Goal: Task Accomplishment & Management: Manage account settings

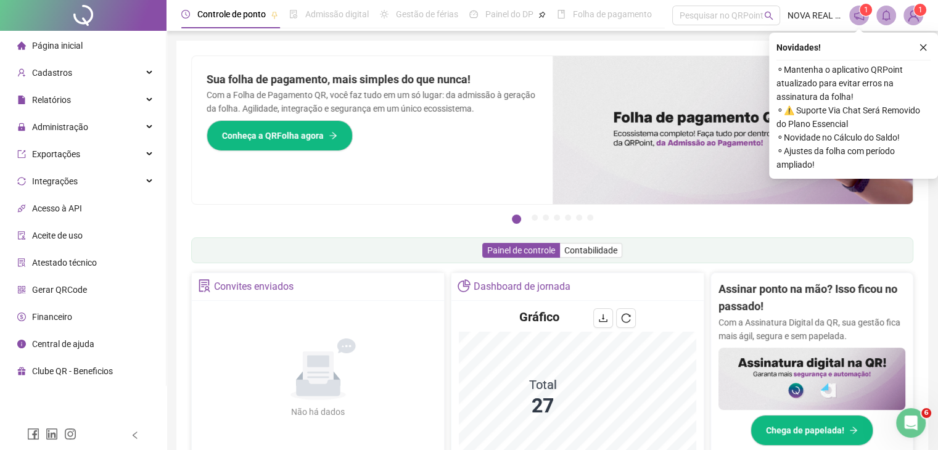
click at [483, 183] on div "Sua folha de pagamento, mais simples do que nunca! Com a Folha de Pagamento QR,…" at bounding box center [372, 130] width 361 height 148
click at [922, 52] on button "button" at bounding box center [923, 47] width 15 height 15
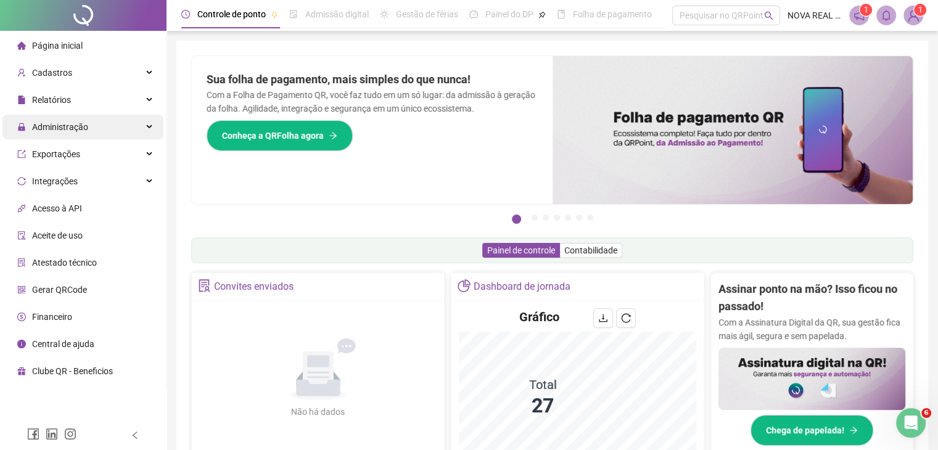
click at [79, 127] on span "Administração" at bounding box center [60, 127] width 56 height 10
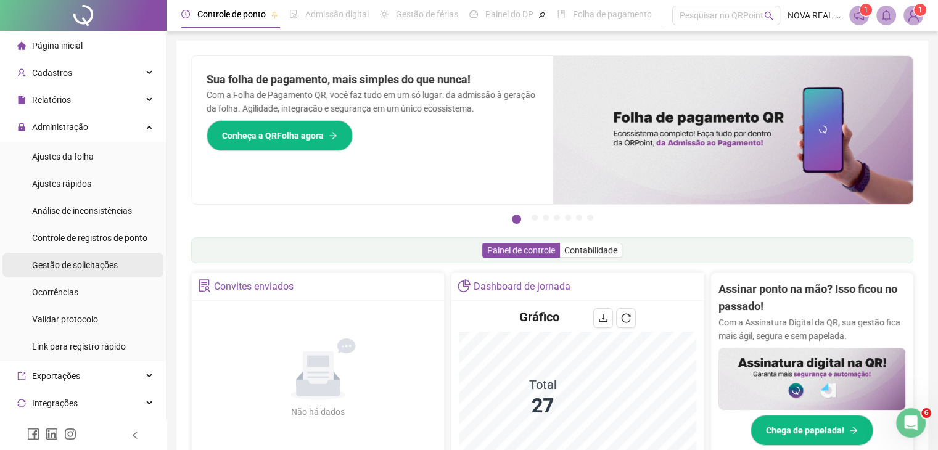
click at [89, 258] on div "Gestão de solicitações" at bounding box center [75, 265] width 86 height 25
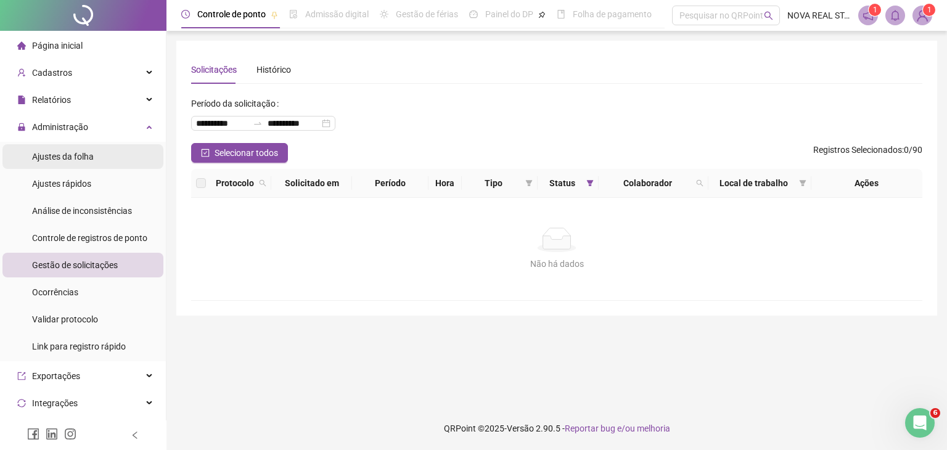
click at [76, 158] on span "Ajustes da folha" at bounding box center [63, 157] width 62 height 10
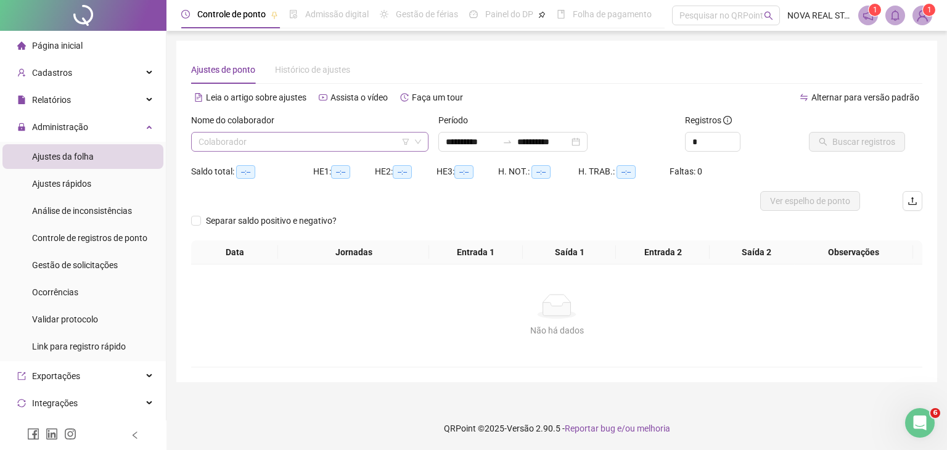
click at [227, 149] on input "search" at bounding box center [304, 142] width 211 height 18
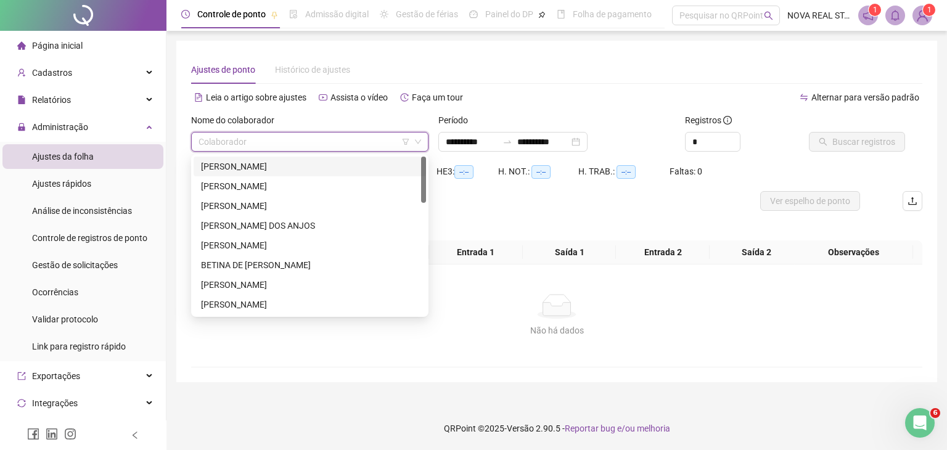
click at [228, 169] on div "[PERSON_NAME]" at bounding box center [310, 167] width 218 height 14
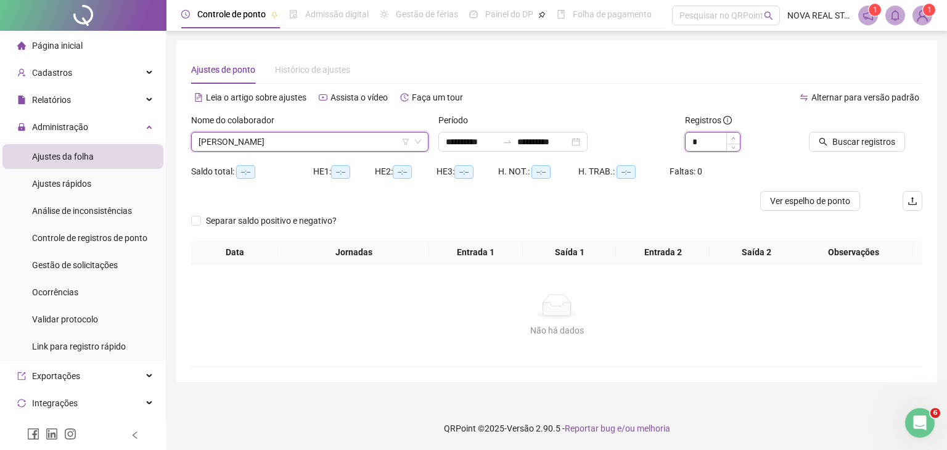
type input "*"
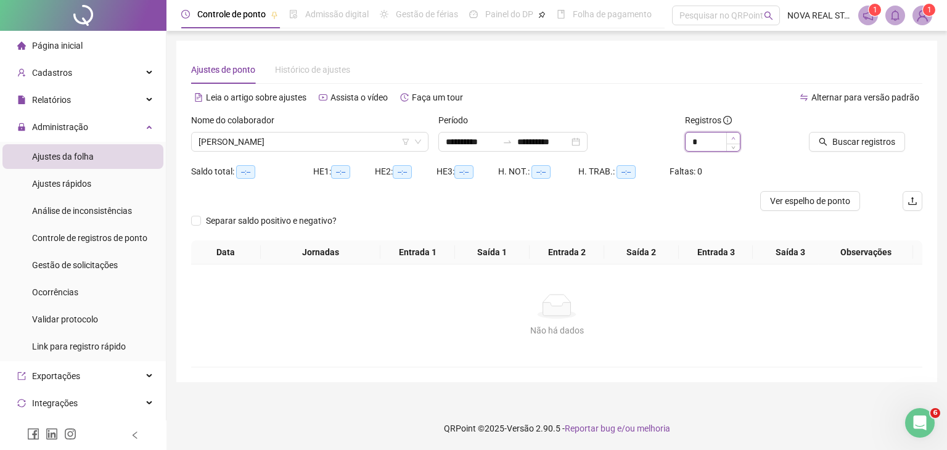
click at [739, 134] on span "Increase Value" at bounding box center [733, 138] width 14 height 11
click at [842, 139] on span "Buscar registros" at bounding box center [863, 142] width 63 height 14
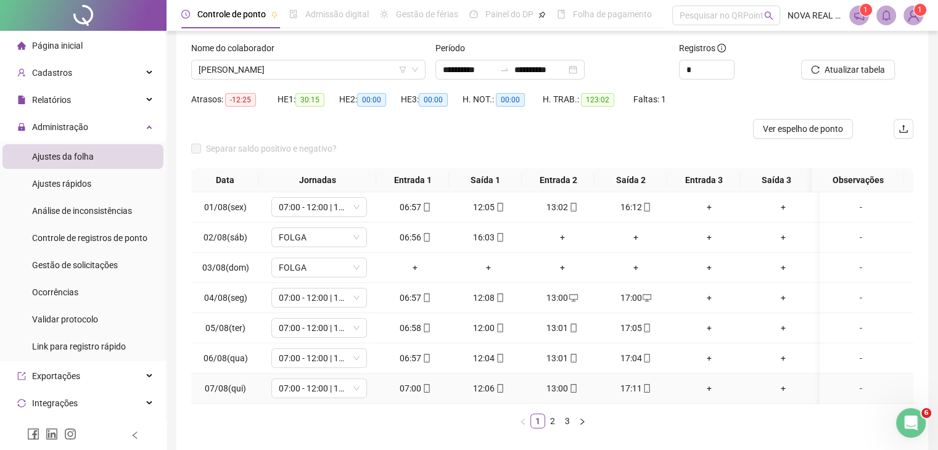
scroll to position [123, 0]
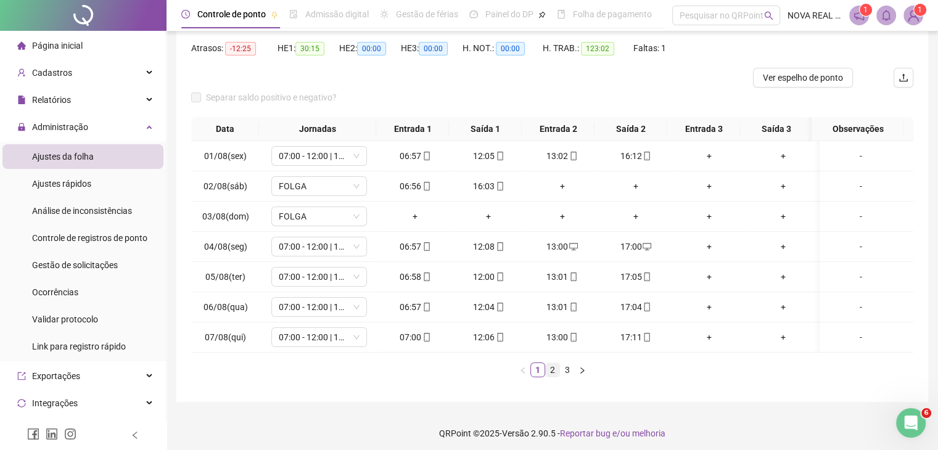
click at [550, 377] on link "2" at bounding box center [553, 370] width 14 height 14
click at [564, 377] on link "3" at bounding box center [567, 370] width 14 height 14
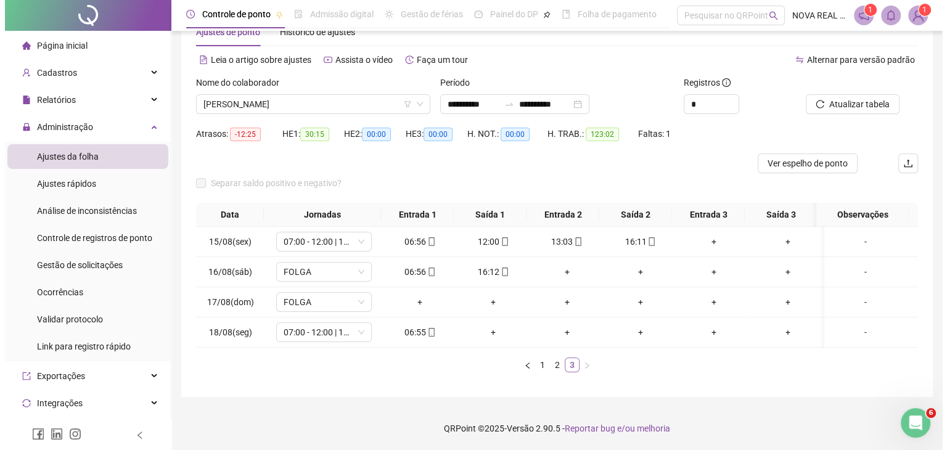
scroll to position [47, 0]
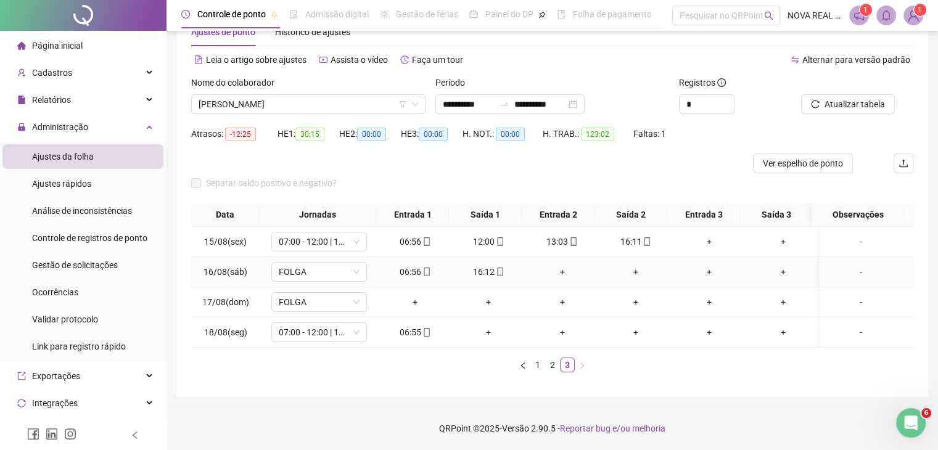
click at [846, 265] on div "-" at bounding box center [860, 272] width 73 height 14
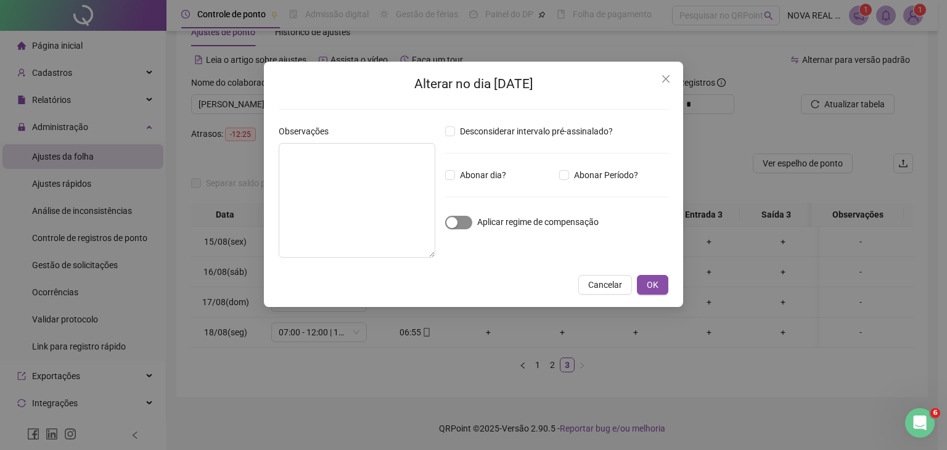
click at [462, 221] on span "button" at bounding box center [458, 223] width 27 height 14
click at [644, 283] on button "OK" at bounding box center [652, 285] width 31 height 20
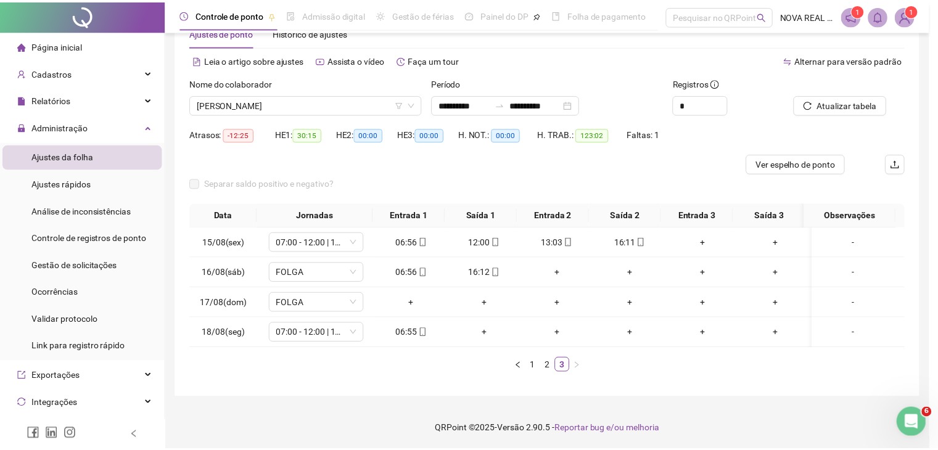
scroll to position [37, 0]
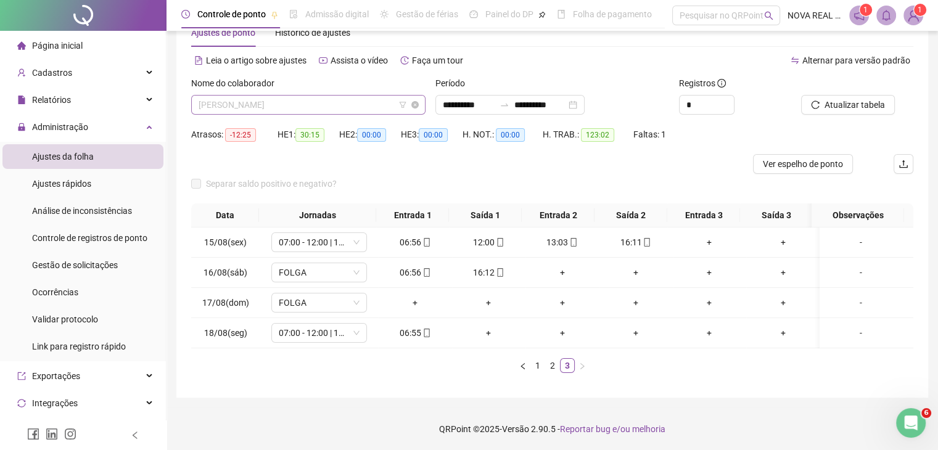
click at [231, 108] on span "[PERSON_NAME]" at bounding box center [308, 105] width 219 height 18
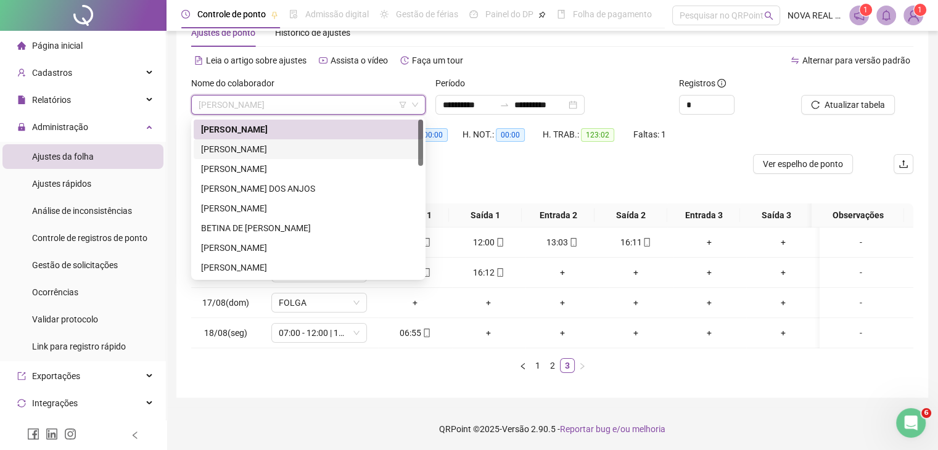
click at [234, 146] on div "[PERSON_NAME]" at bounding box center [308, 149] width 215 height 14
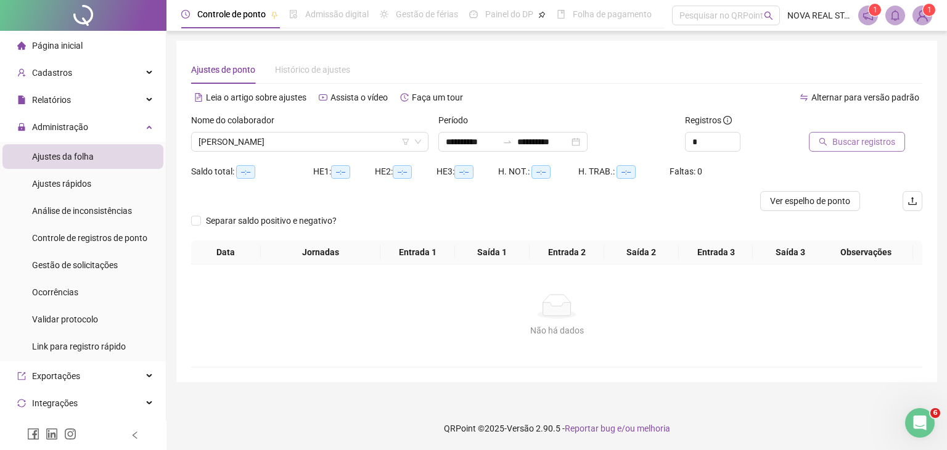
click at [816, 142] on button "Buscar registros" at bounding box center [857, 142] width 96 height 20
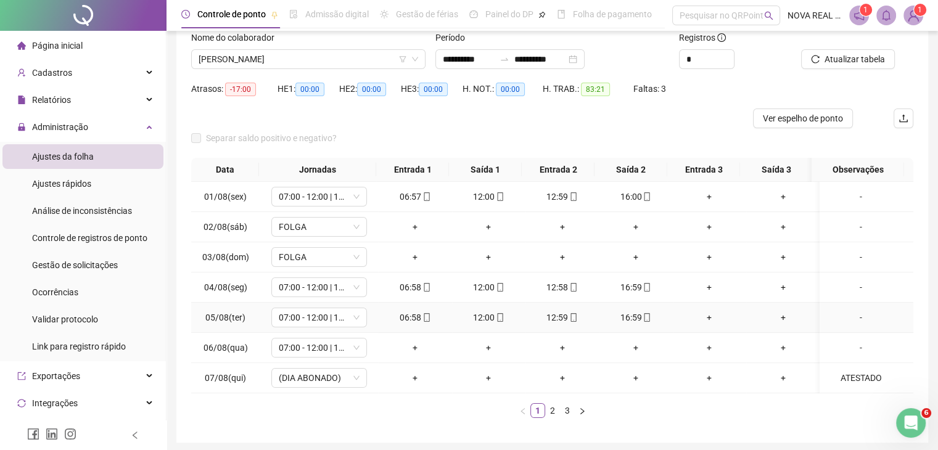
scroll to position [62, 0]
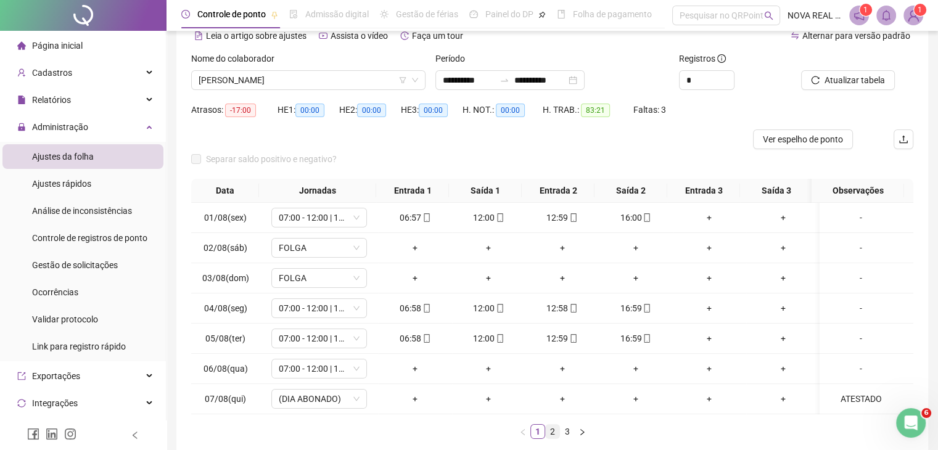
click at [552, 438] on link "2" at bounding box center [553, 432] width 14 height 14
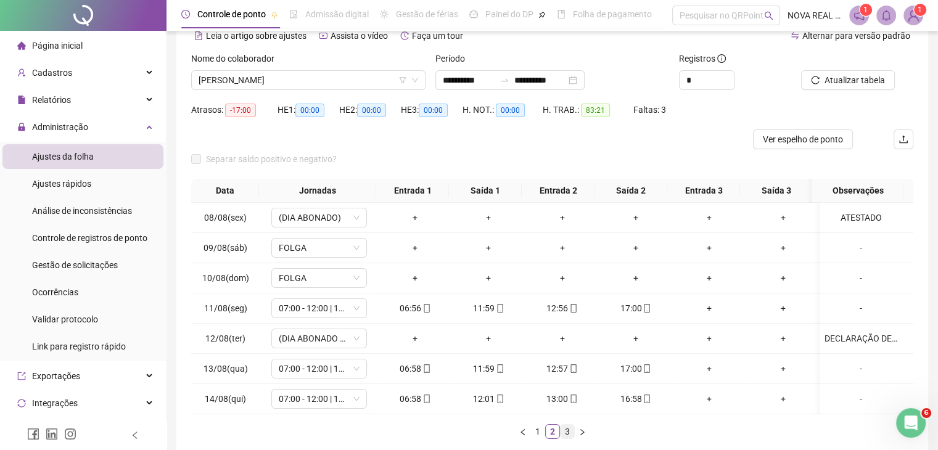
click at [569, 437] on link "3" at bounding box center [567, 432] width 14 height 14
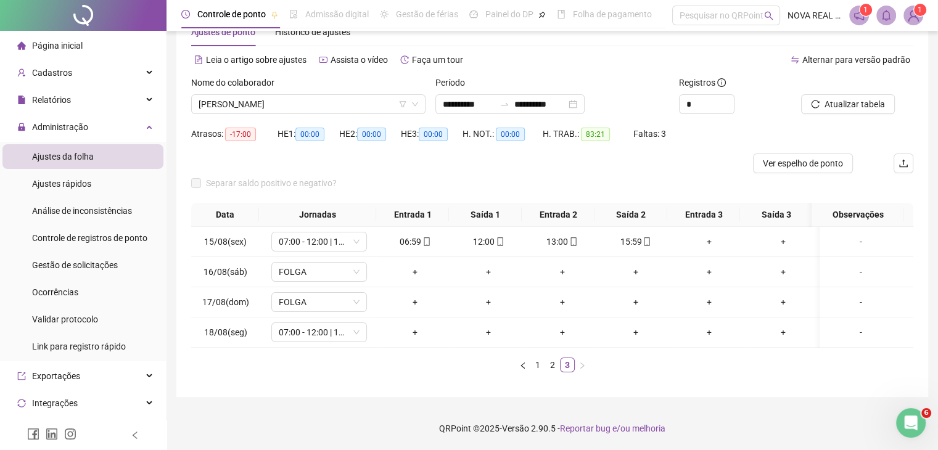
scroll to position [47, 0]
click at [242, 95] on span "[PERSON_NAME]" at bounding box center [308, 104] width 219 height 18
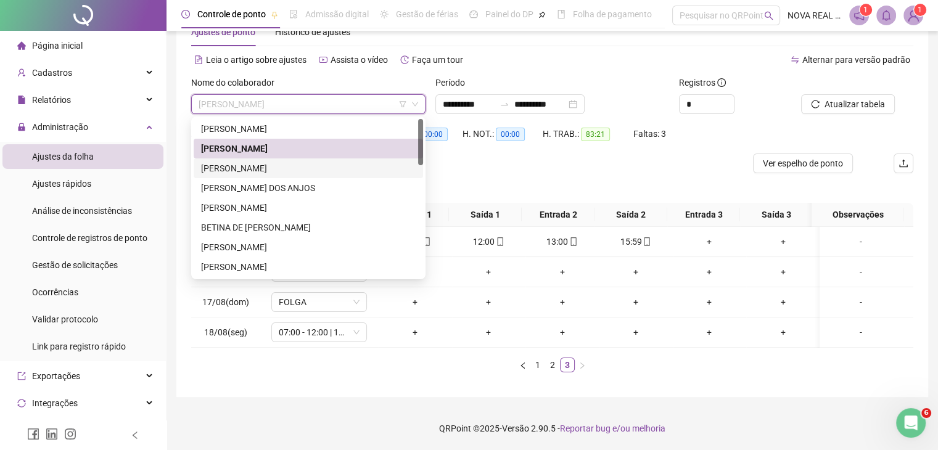
click at [230, 162] on div "[PERSON_NAME]" at bounding box center [308, 169] width 215 height 14
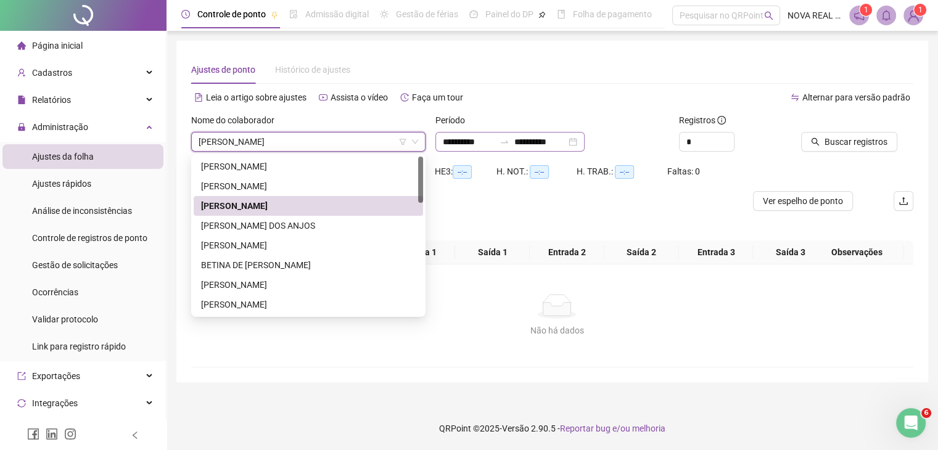
scroll to position [0, 0]
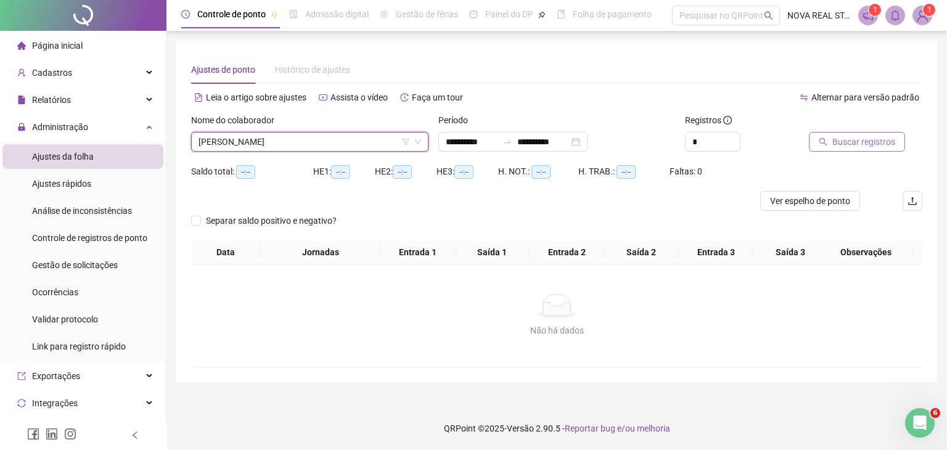
click at [833, 142] on span "Buscar registros" at bounding box center [863, 142] width 63 height 14
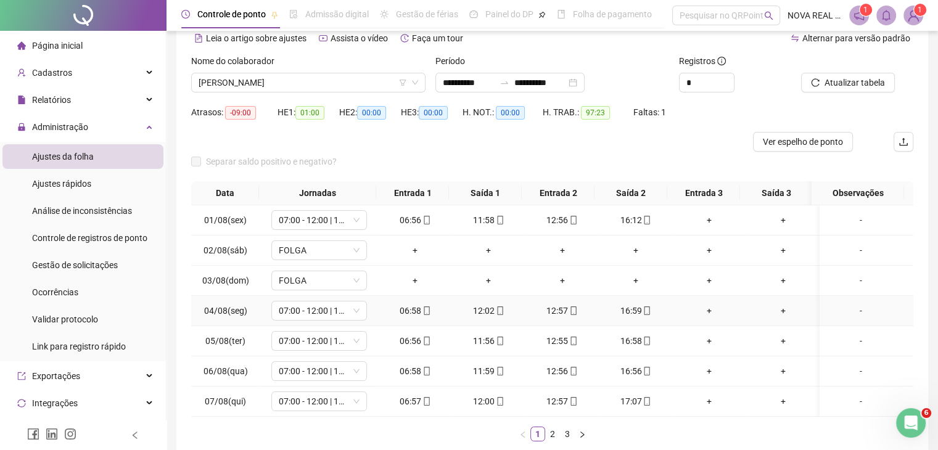
scroll to position [62, 0]
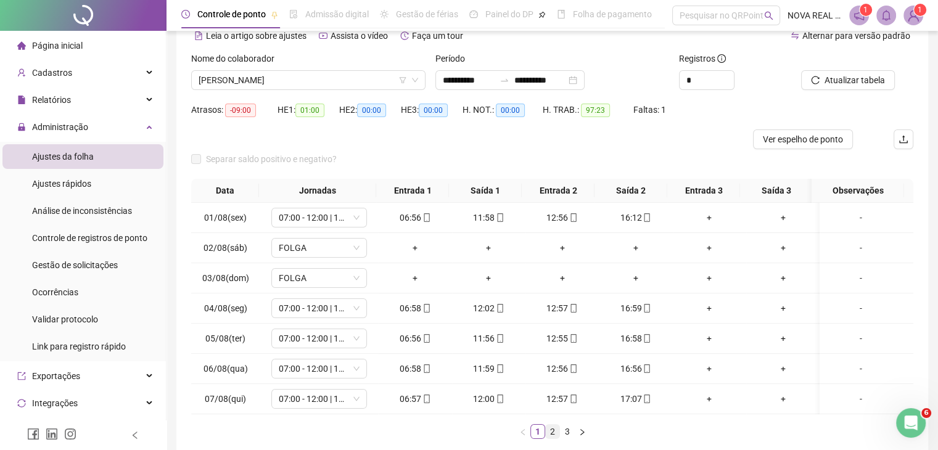
click at [552, 438] on link "2" at bounding box center [553, 432] width 14 height 14
click at [562, 438] on link "3" at bounding box center [567, 432] width 14 height 14
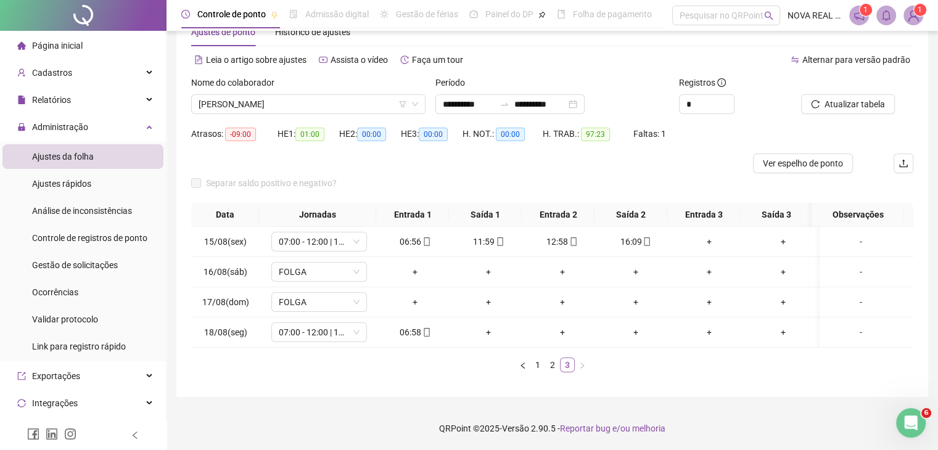
scroll to position [47, 0]
click at [313, 95] on span "[PERSON_NAME]" at bounding box center [308, 104] width 219 height 18
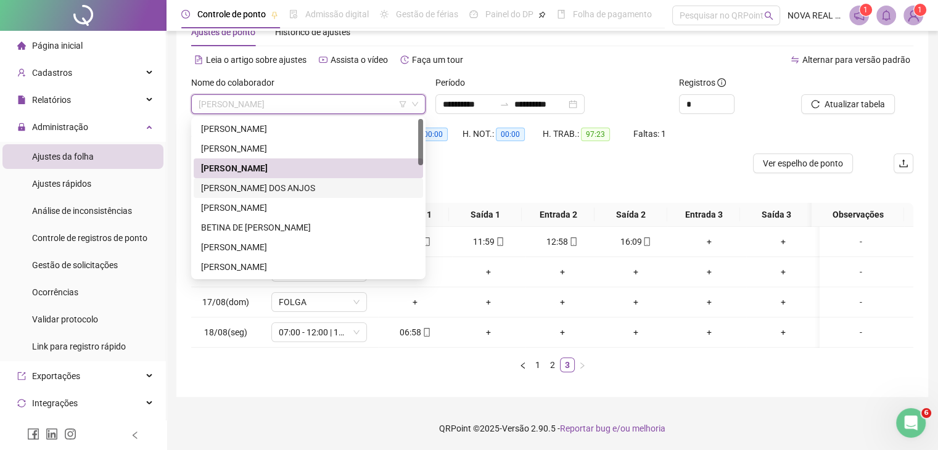
click at [308, 181] on div "[PERSON_NAME] DOS ANJOS" at bounding box center [308, 188] width 215 height 14
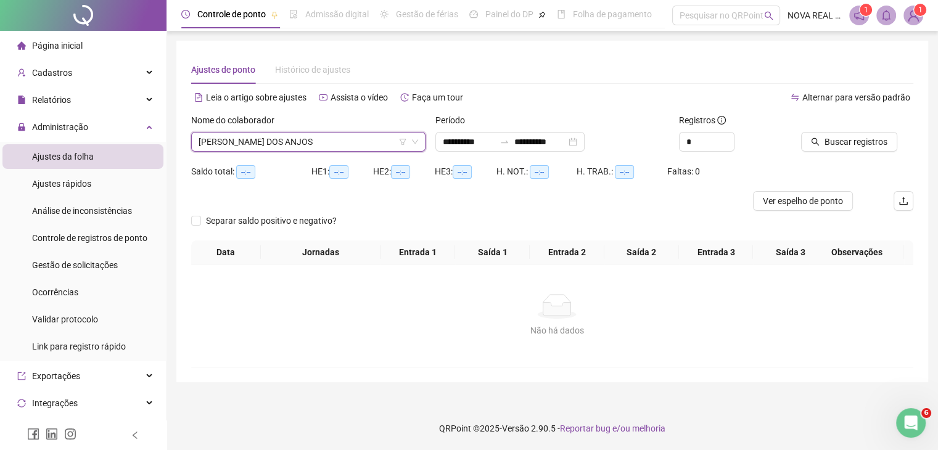
scroll to position [0, 0]
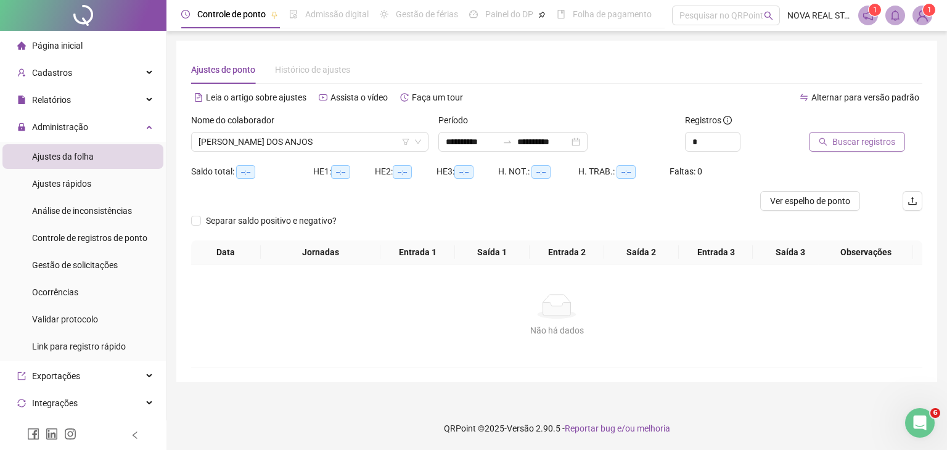
click at [872, 142] on span "Buscar registros" at bounding box center [863, 142] width 63 height 14
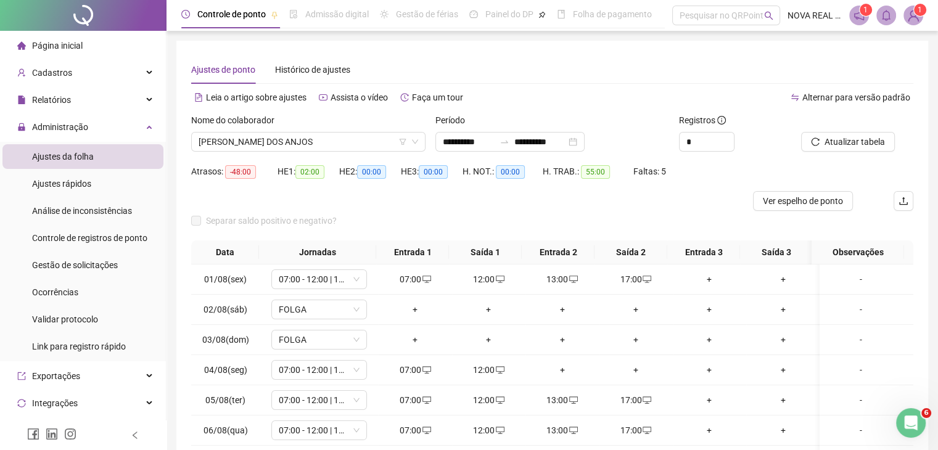
scroll to position [62, 0]
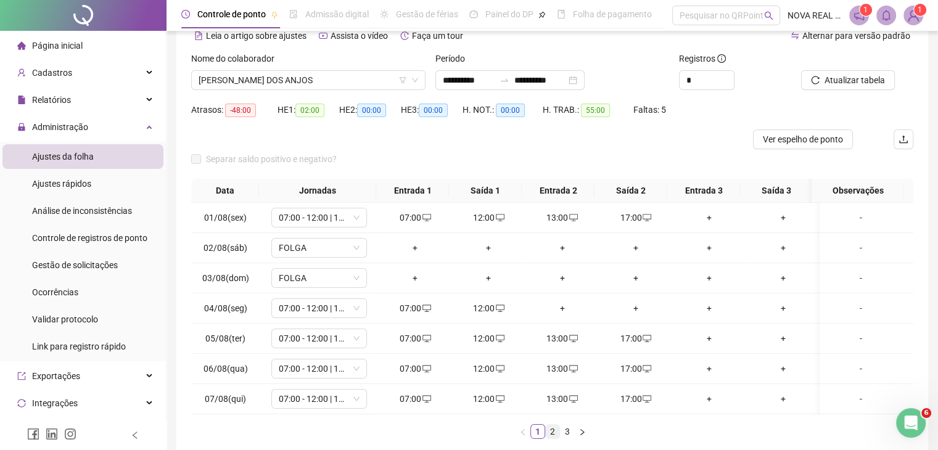
click at [550, 432] on link "2" at bounding box center [553, 432] width 14 height 14
click at [568, 436] on link "3" at bounding box center [567, 432] width 14 height 14
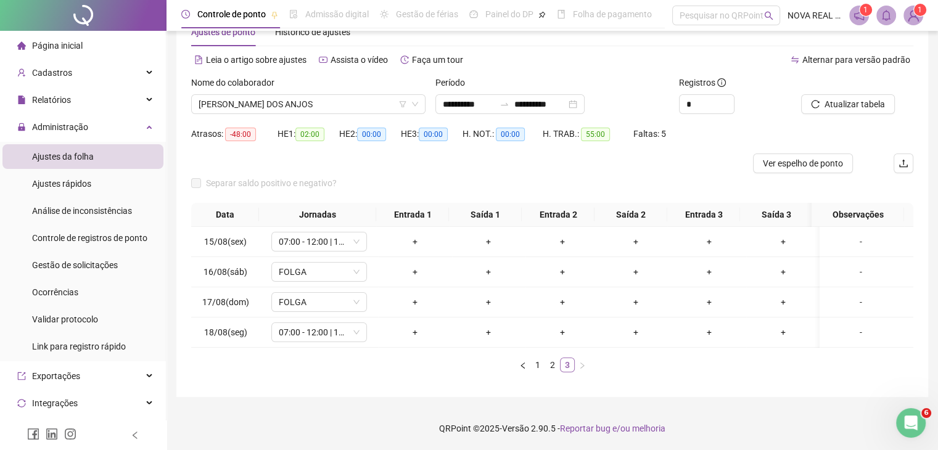
scroll to position [47, 0]
click at [322, 95] on span "[PERSON_NAME] DOS ANJOS" at bounding box center [308, 104] width 219 height 18
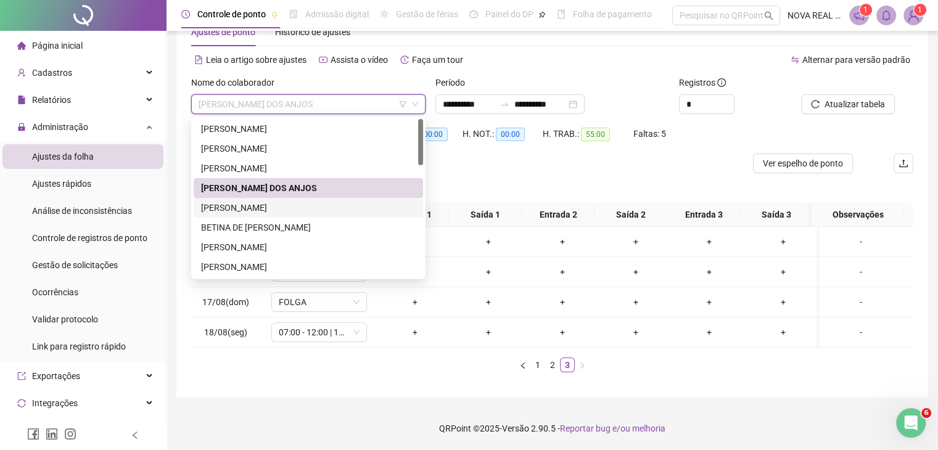
click at [322, 201] on div "[PERSON_NAME]" at bounding box center [308, 208] width 215 height 14
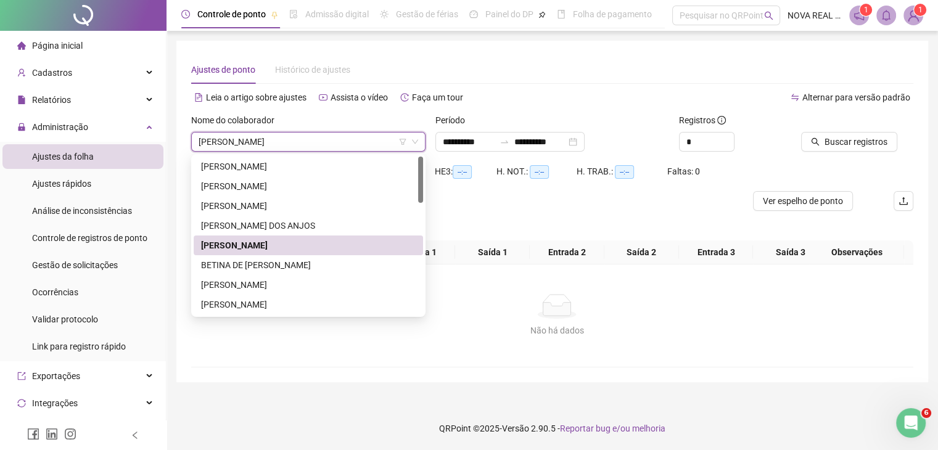
scroll to position [0, 0]
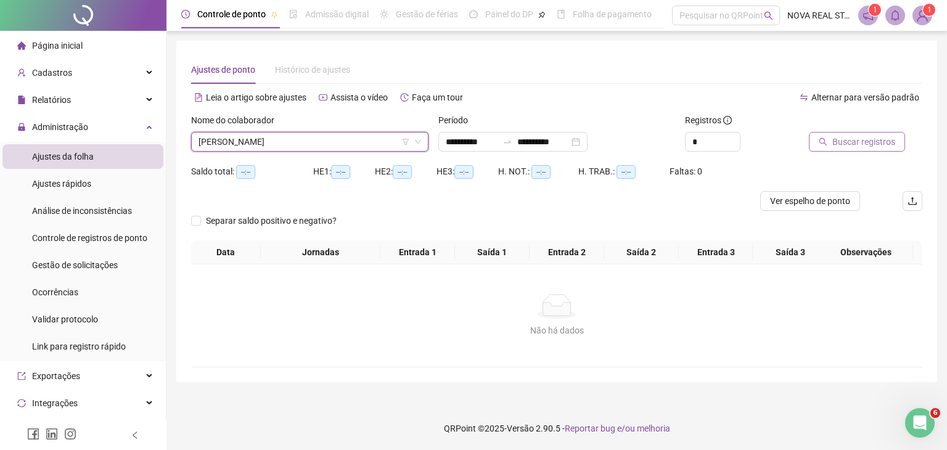
click at [850, 137] on span "Buscar registros" at bounding box center [863, 142] width 63 height 14
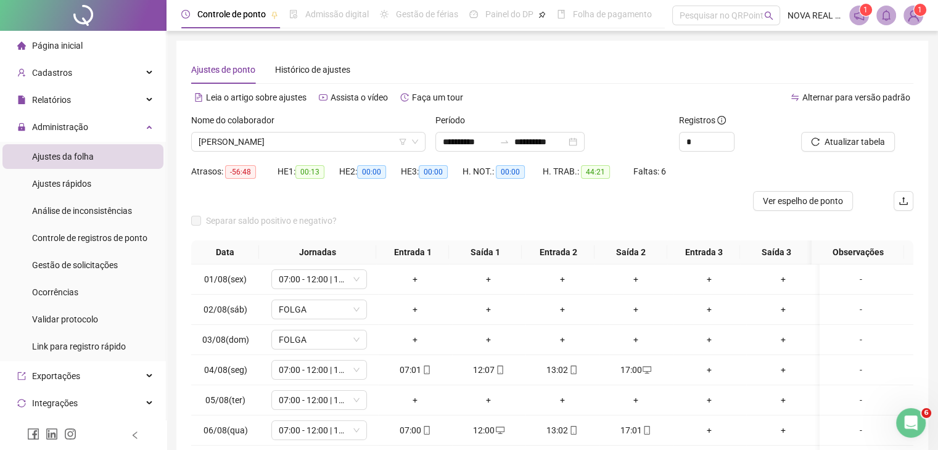
scroll to position [62, 0]
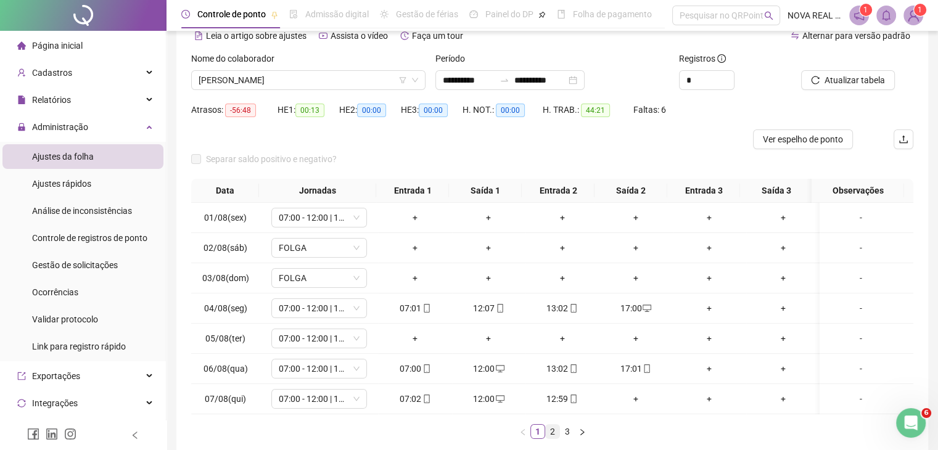
click at [547, 438] on link "2" at bounding box center [553, 432] width 14 height 14
click at [565, 438] on link "3" at bounding box center [567, 432] width 14 height 14
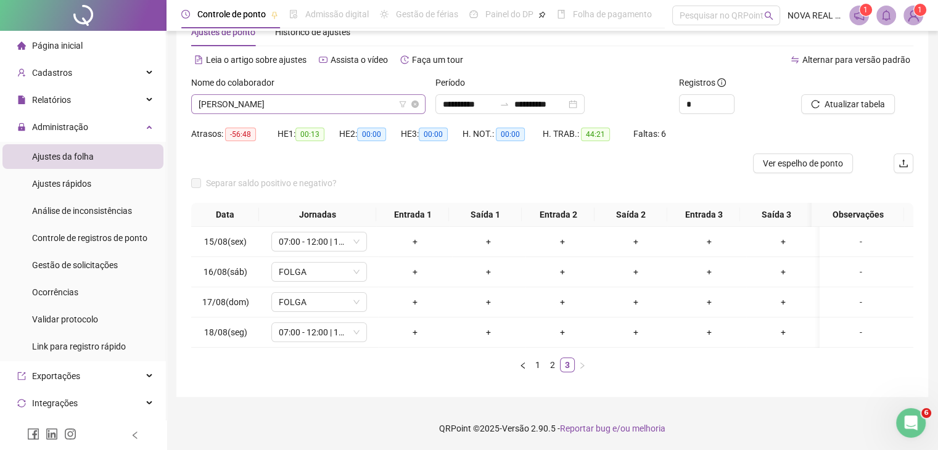
click at [281, 95] on span "[PERSON_NAME]" at bounding box center [308, 104] width 219 height 18
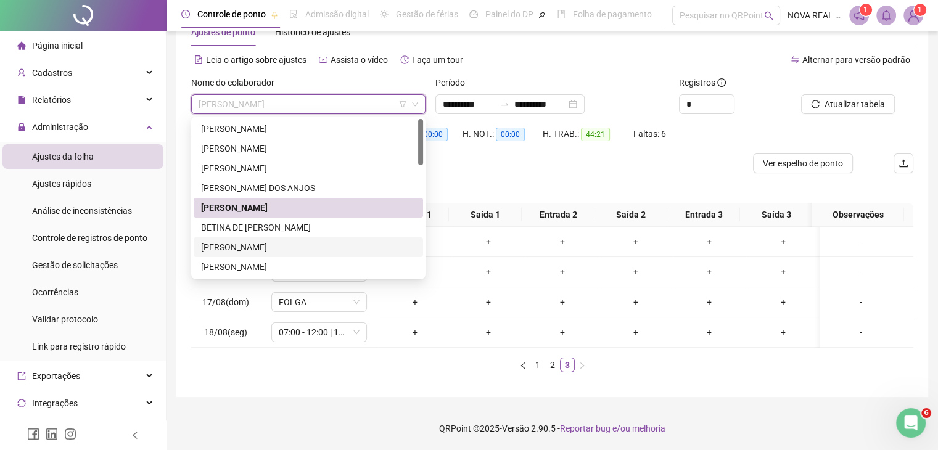
click at [293, 240] on div "[PERSON_NAME]" at bounding box center [308, 247] width 215 height 14
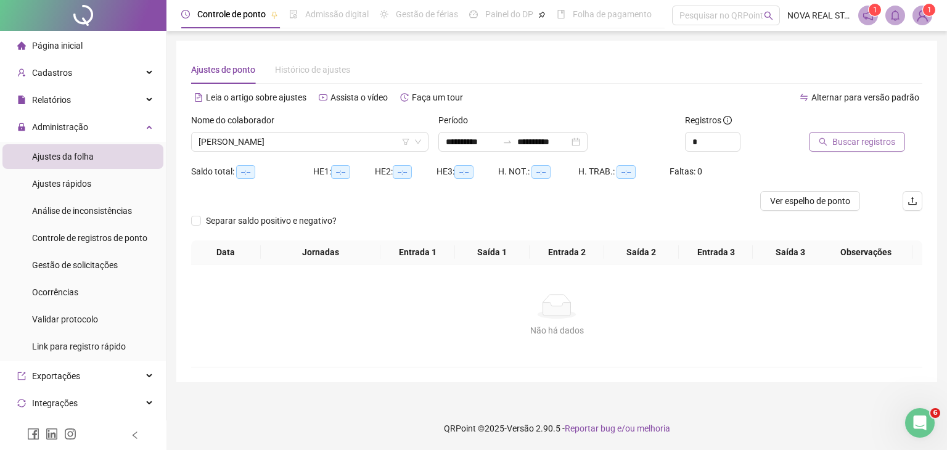
click at [838, 151] on button "Buscar registros" at bounding box center [857, 142] width 96 height 20
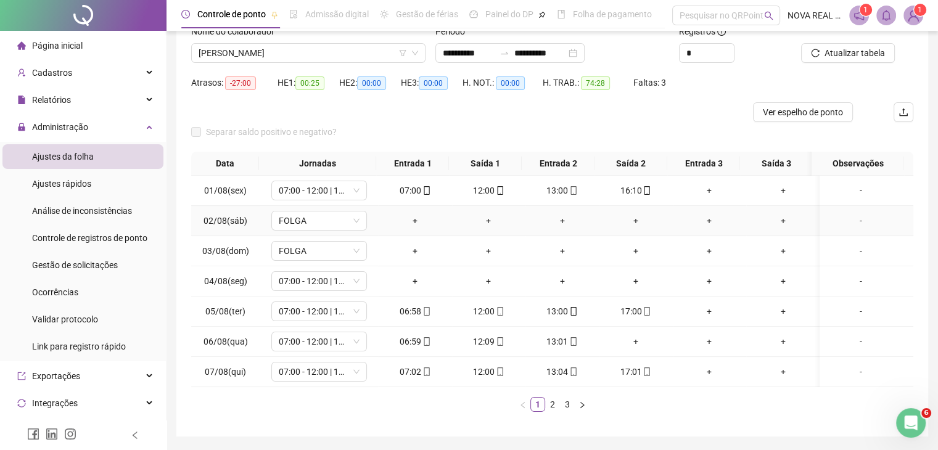
scroll to position [62, 0]
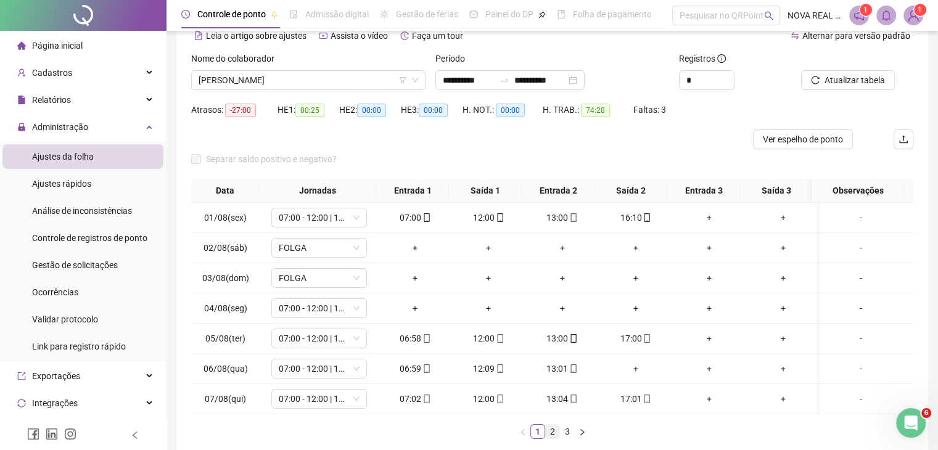
click at [555, 438] on link "2" at bounding box center [553, 432] width 14 height 14
click at [572, 438] on link "3" at bounding box center [567, 432] width 14 height 14
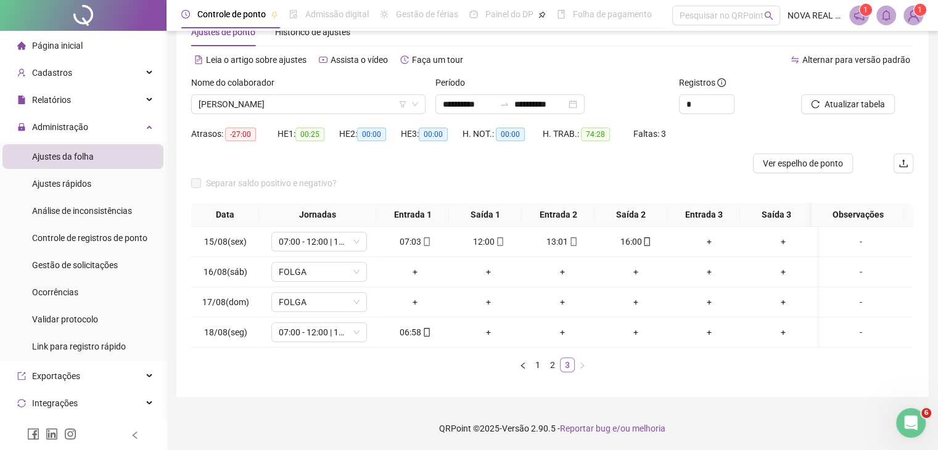
scroll to position [47, 0]
click at [313, 104] on span "[PERSON_NAME]" at bounding box center [308, 104] width 219 height 18
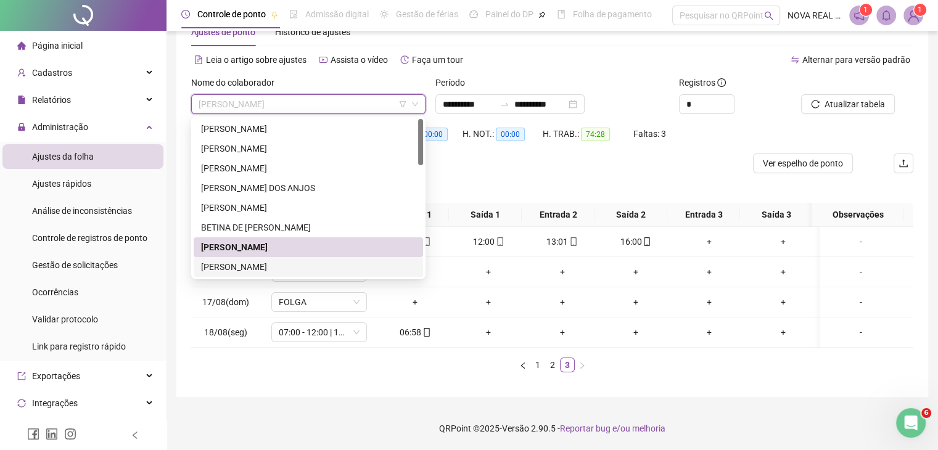
click at [311, 260] on div "[PERSON_NAME]" at bounding box center [308, 267] width 215 height 14
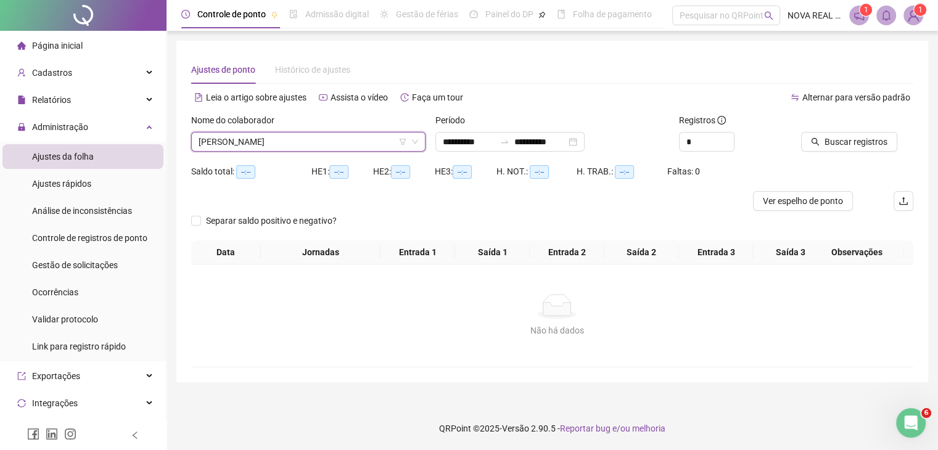
scroll to position [0, 0]
click at [853, 142] on span "Buscar registros" at bounding box center [863, 142] width 63 height 14
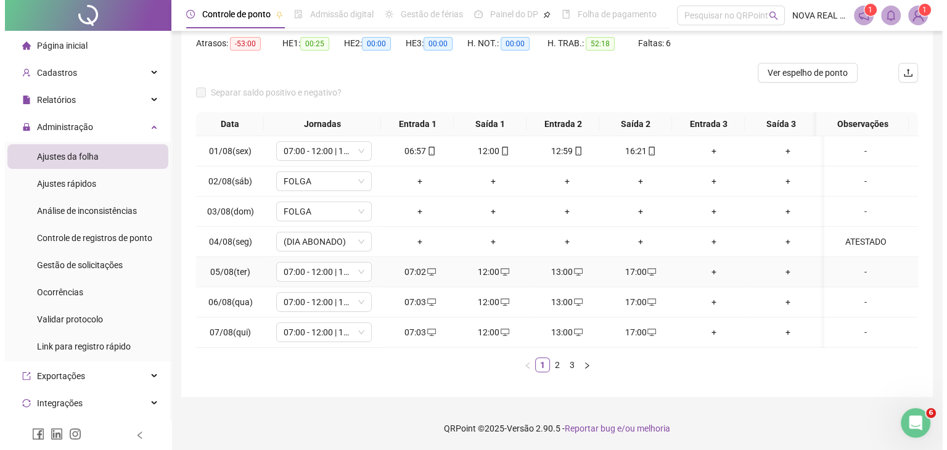
scroll to position [137, 0]
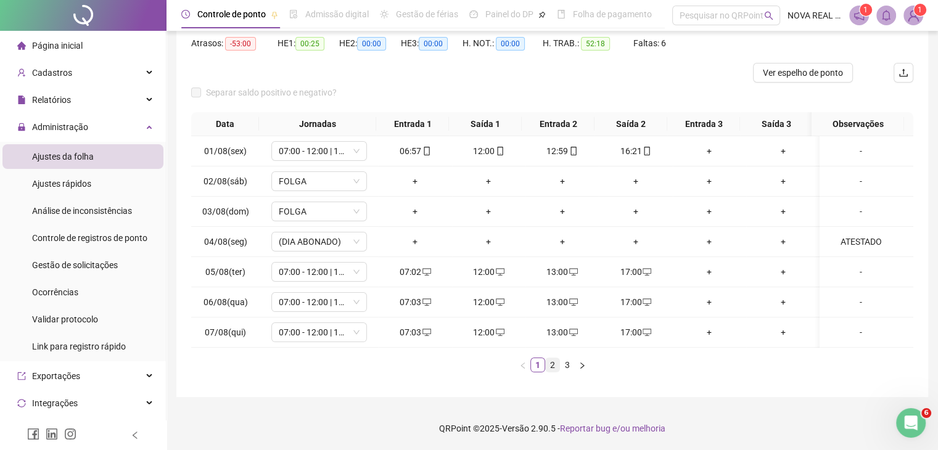
click at [552, 368] on link "2" at bounding box center [553, 365] width 14 height 14
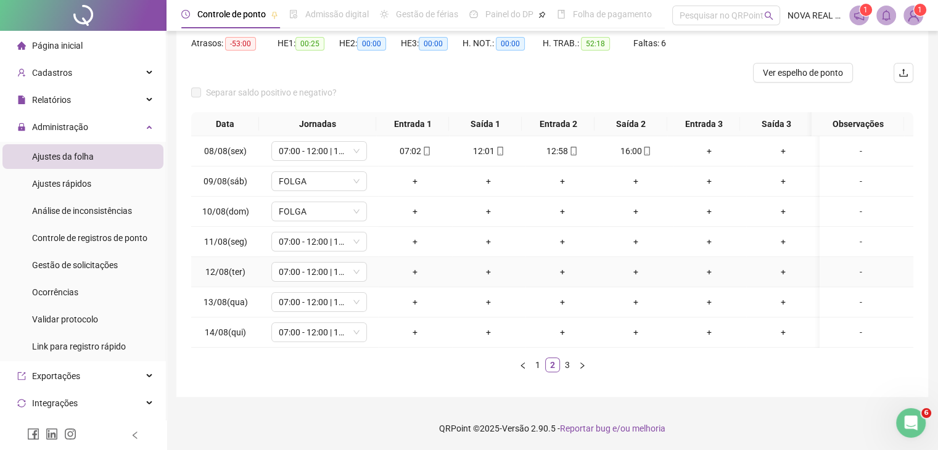
click at [847, 265] on div "-" at bounding box center [860, 272] width 73 height 14
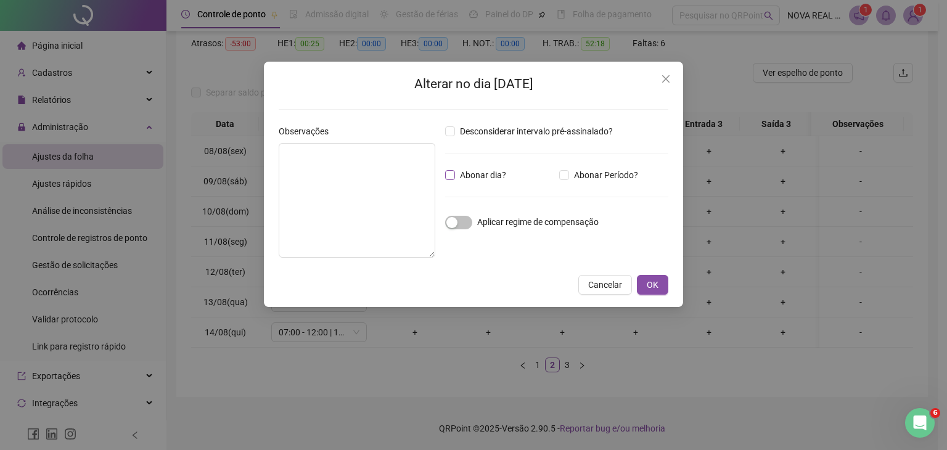
click at [475, 177] on span "Abonar dia?" at bounding box center [483, 175] width 56 height 14
click at [366, 186] on textarea at bounding box center [357, 200] width 157 height 115
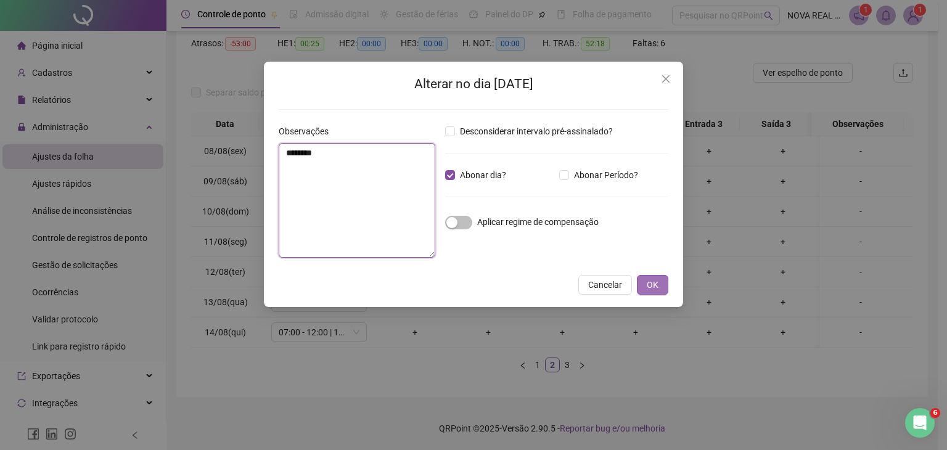
type textarea "********"
click at [663, 293] on button "OK" at bounding box center [652, 285] width 31 height 20
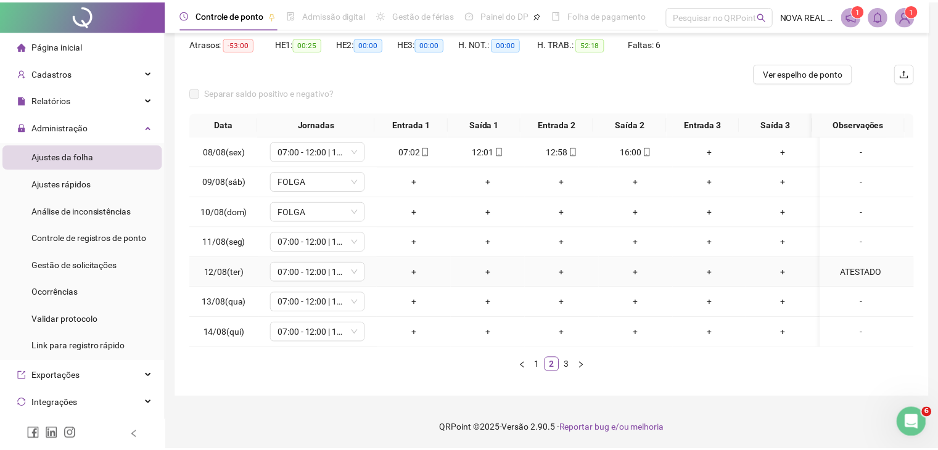
scroll to position [128, 0]
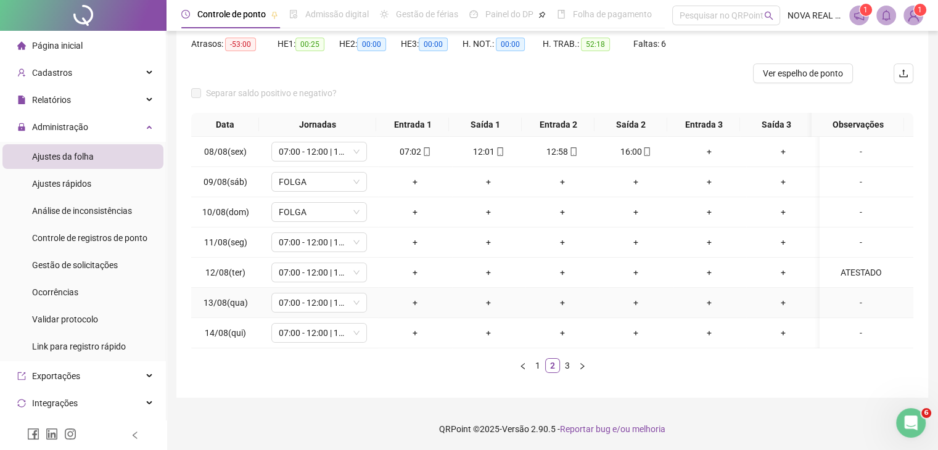
click at [853, 300] on div "-" at bounding box center [860, 303] width 73 height 14
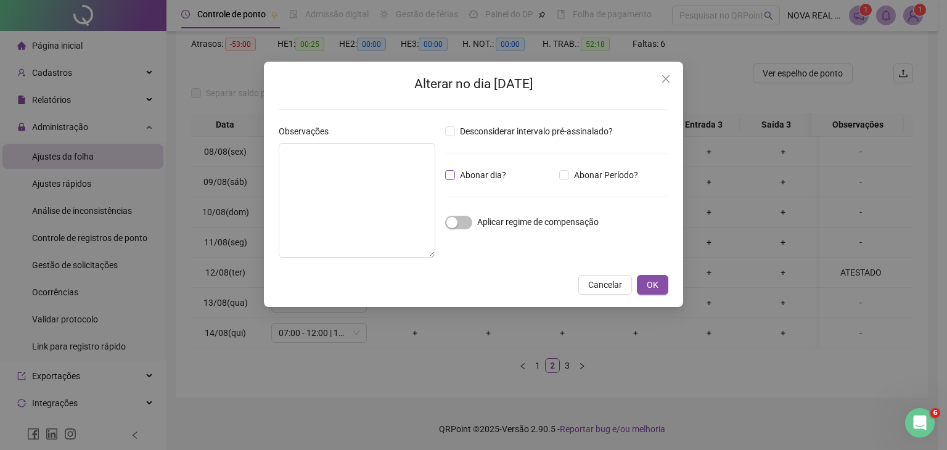
click at [469, 181] on div "Desconsiderar intervalo pré-assinalado? Abonar dia? Abonar Período? Horas a abo…" at bounding box center [556, 196] width 233 height 143
click at [467, 175] on span "Abonar dia?" at bounding box center [483, 175] width 56 height 14
click at [385, 186] on textarea at bounding box center [357, 200] width 157 height 115
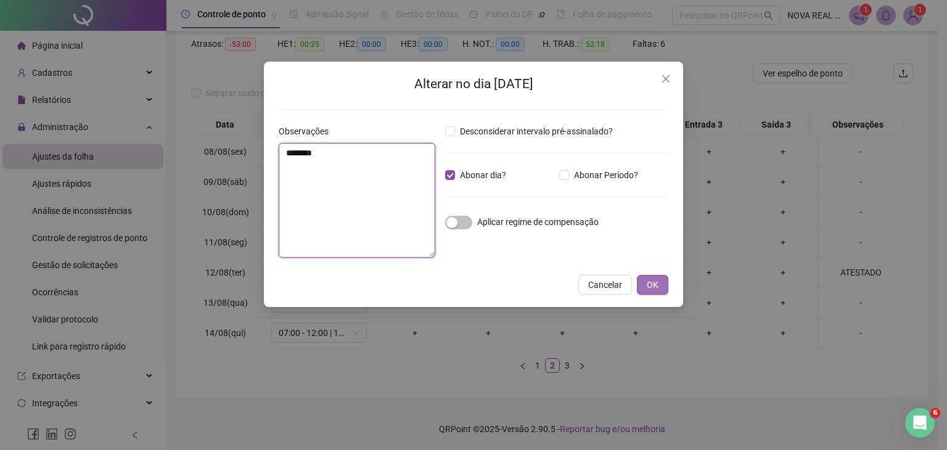
type textarea "********"
click at [648, 287] on span "OK" at bounding box center [653, 285] width 12 height 14
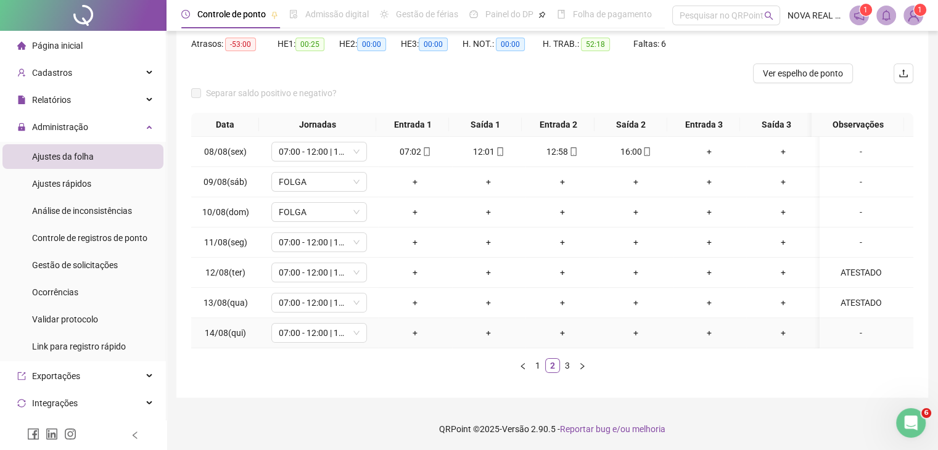
click at [853, 332] on div "-" at bounding box center [860, 333] width 73 height 14
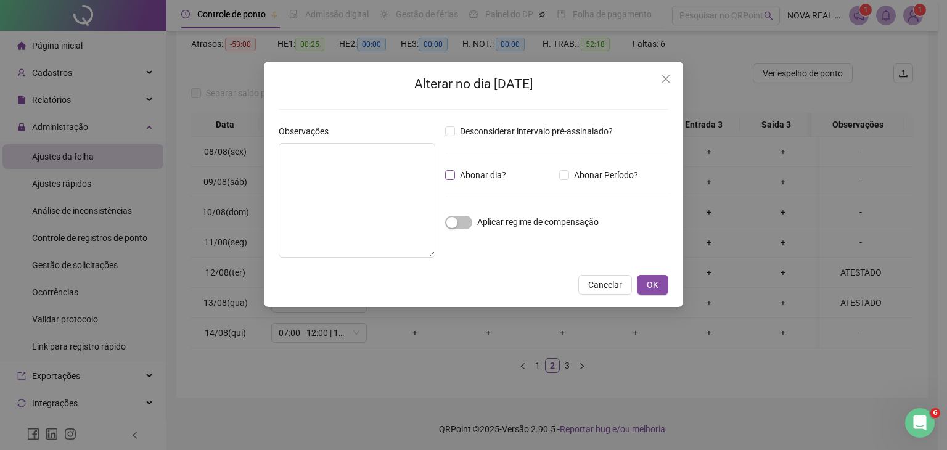
click at [468, 179] on span "Abonar dia?" at bounding box center [483, 175] width 56 height 14
click at [371, 194] on textarea at bounding box center [357, 200] width 157 height 115
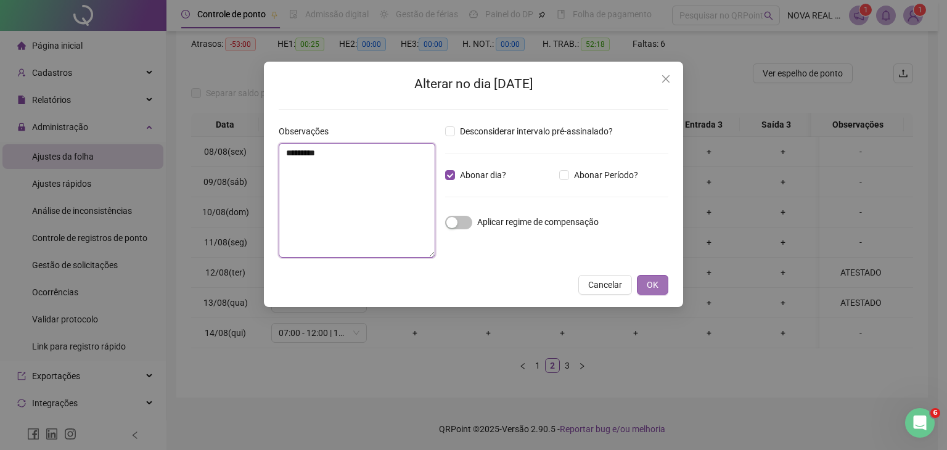
type textarea "********"
click at [654, 282] on span "OK" at bounding box center [653, 285] width 12 height 14
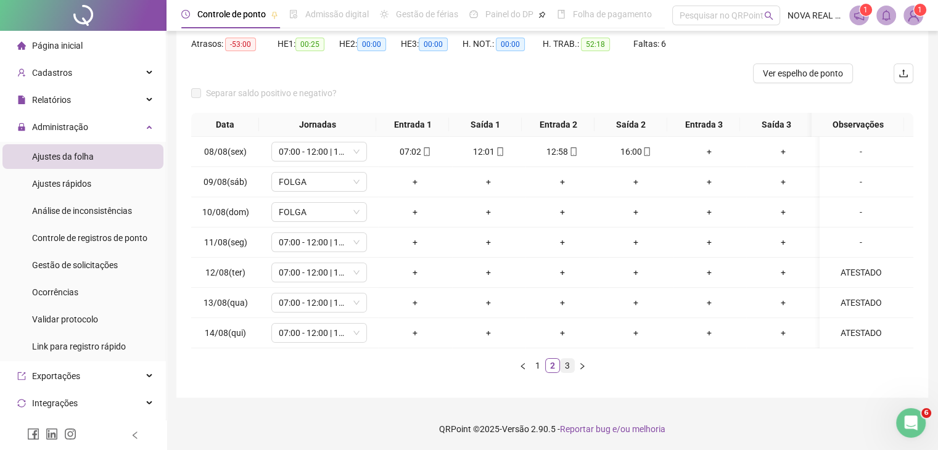
click at [564, 366] on link "3" at bounding box center [567, 366] width 14 height 14
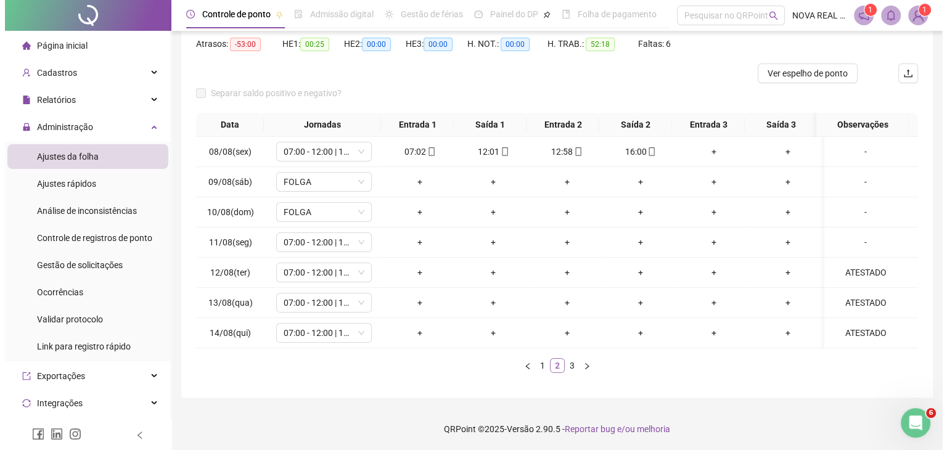
scroll to position [47, 0]
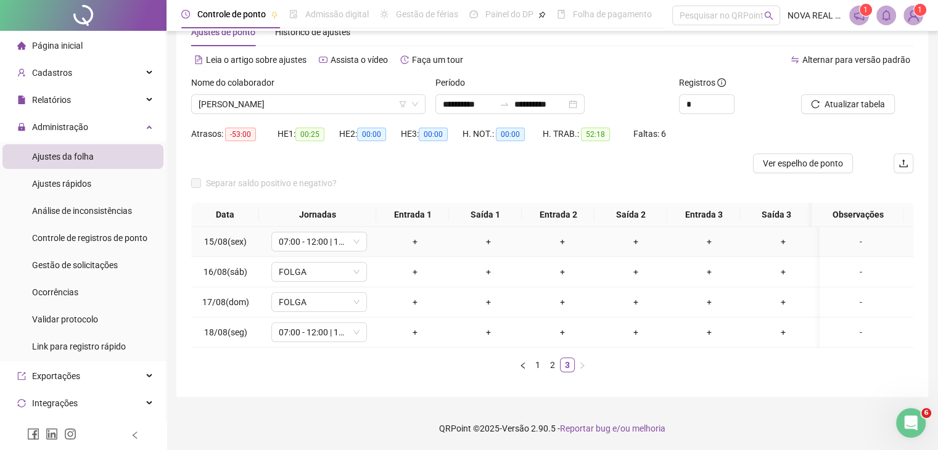
click at [842, 235] on div "-" at bounding box center [860, 242] width 73 height 14
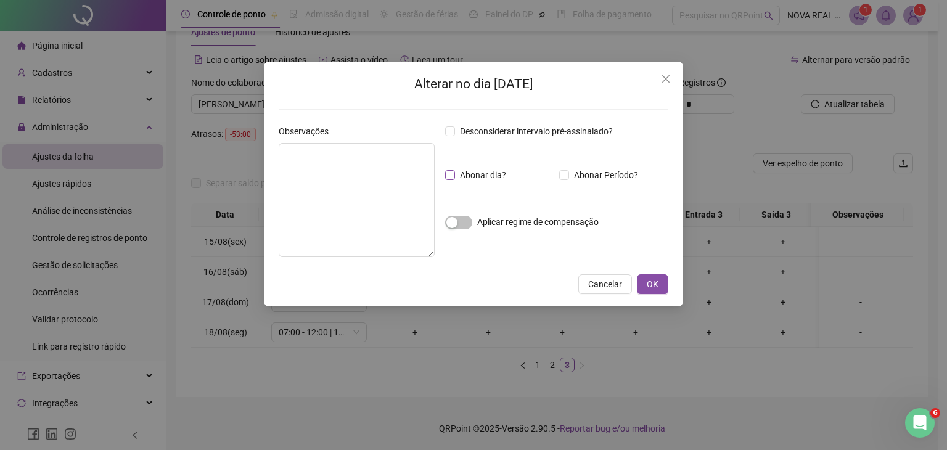
drag, startPoint x: 465, startPoint y: 171, endPoint x: 456, endPoint y: 174, distance: 10.0
click at [465, 171] on span "Abonar dia?" at bounding box center [483, 175] width 56 height 14
click at [390, 191] on textarea at bounding box center [357, 200] width 156 height 114
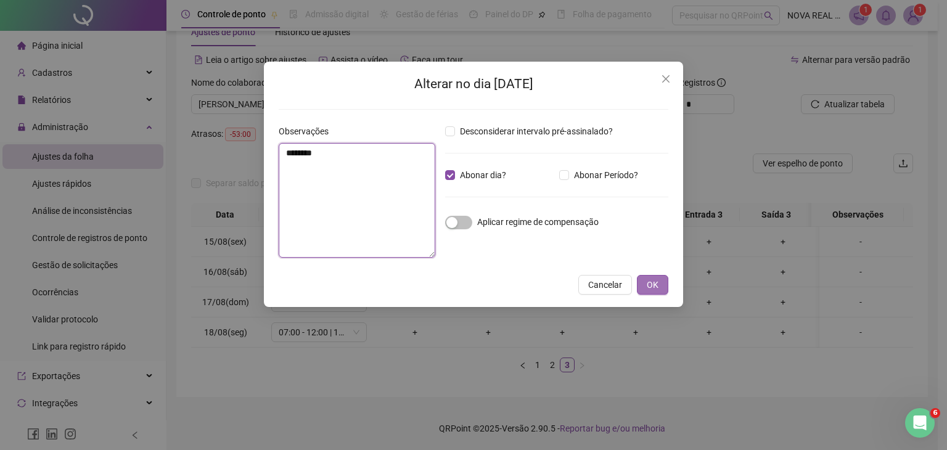
type textarea "********"
click at [654, 279] on span "OK" at bounding box center [653, 285] width 12 height 14
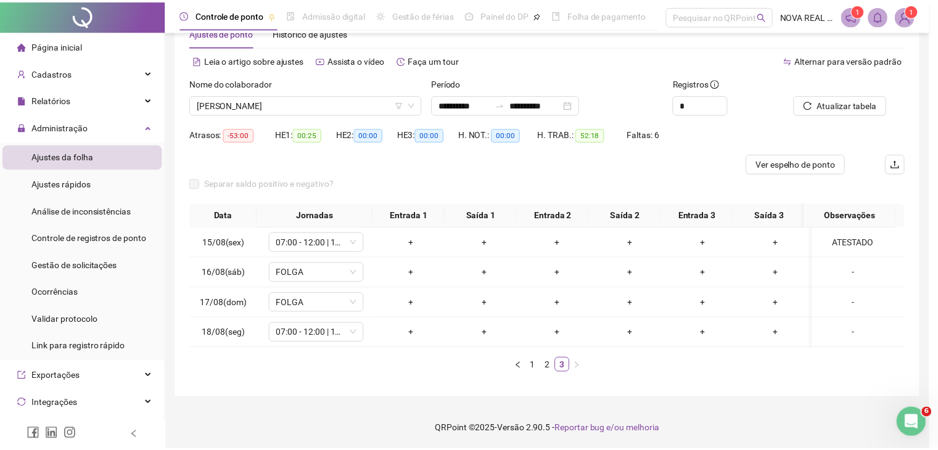
scroll to position [37, 0]
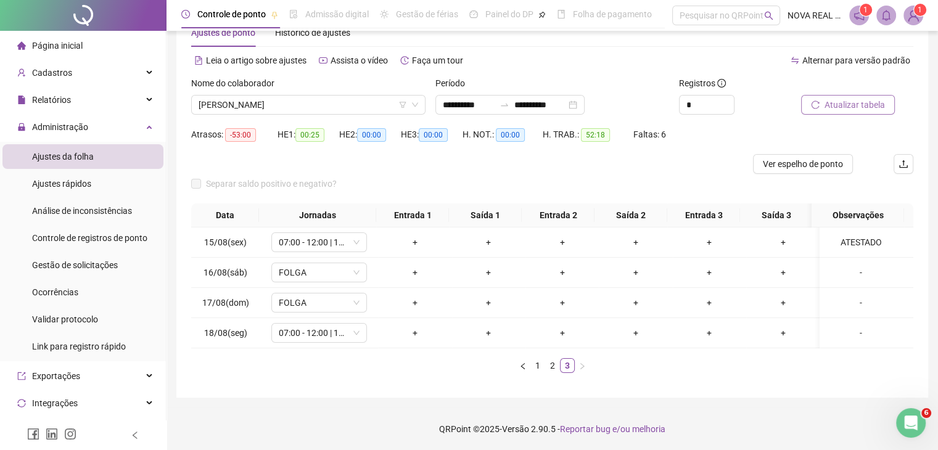
click at [825, 102] on span "Atualizar tabela" at bounding box center [854, 105] width 60 height 14
